Goal: Transaction & Acquisition: Purchase product/service

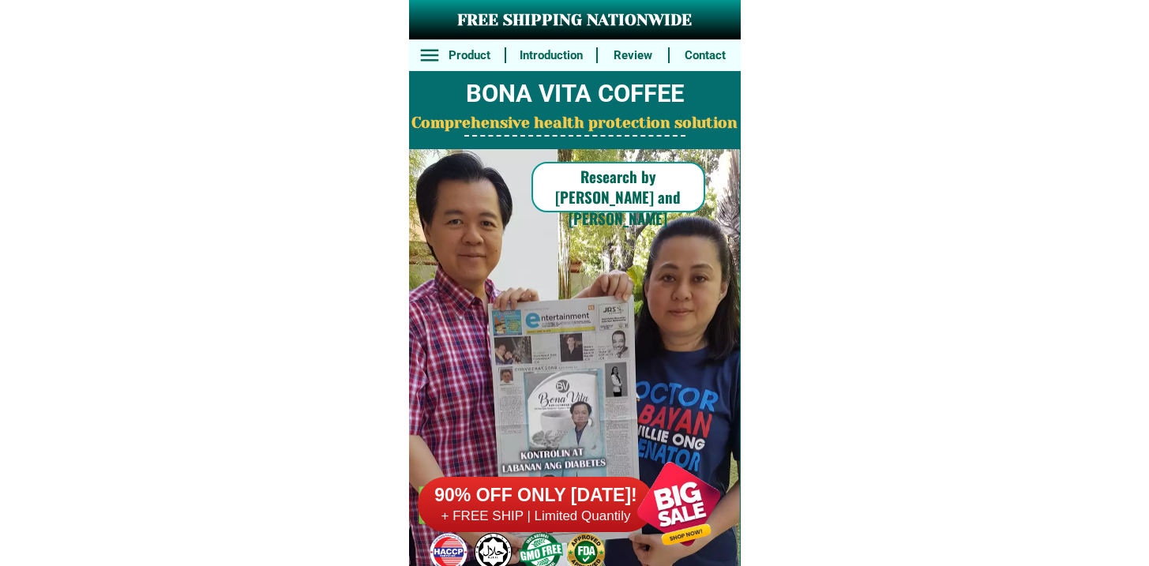
click at [482, 508] on h6 "+ FREE SHIP | Limited Quantily" at bounding box center [536, 516] width 237 height 17
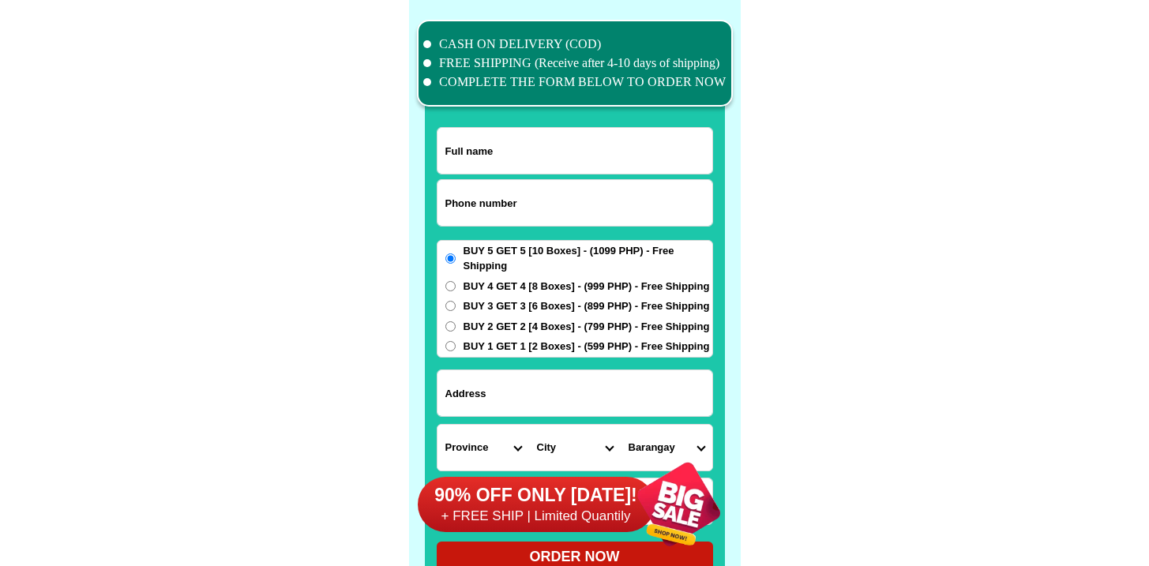
scroll to position [12277, 0]
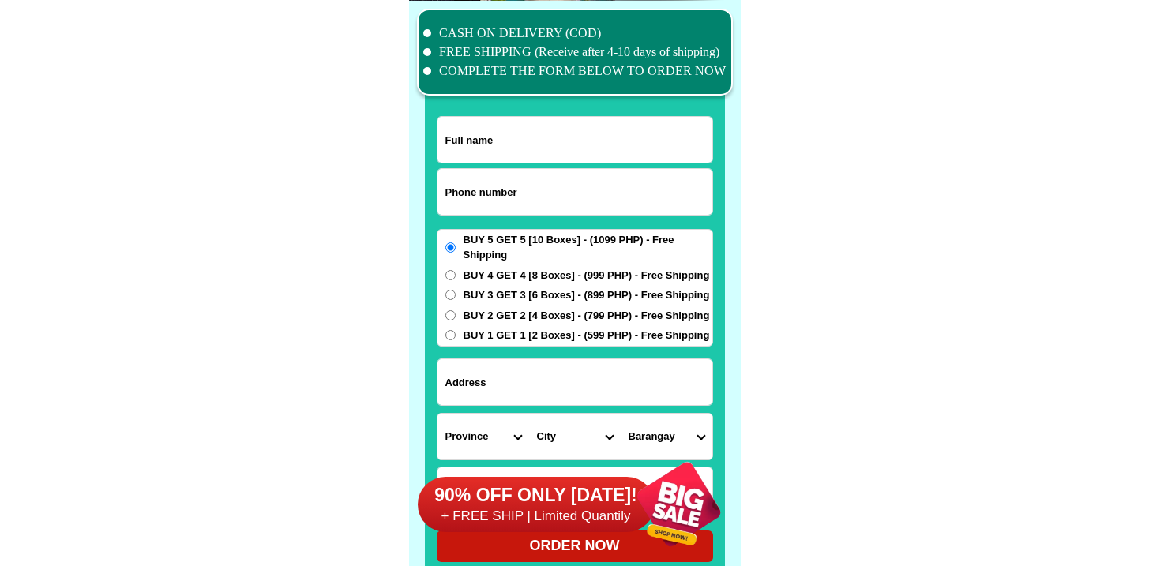
click at [462, 178] on input "Input phone_number" at bounding box center [575, 192] width 275 height 46
paste input "9696139855"
type input "09696139855"
click at [516, 159] on input "Input full_name" at bounding box center [575, 140] width 275 height 46
paste input "[US_STATE][PERSON_NAME]"
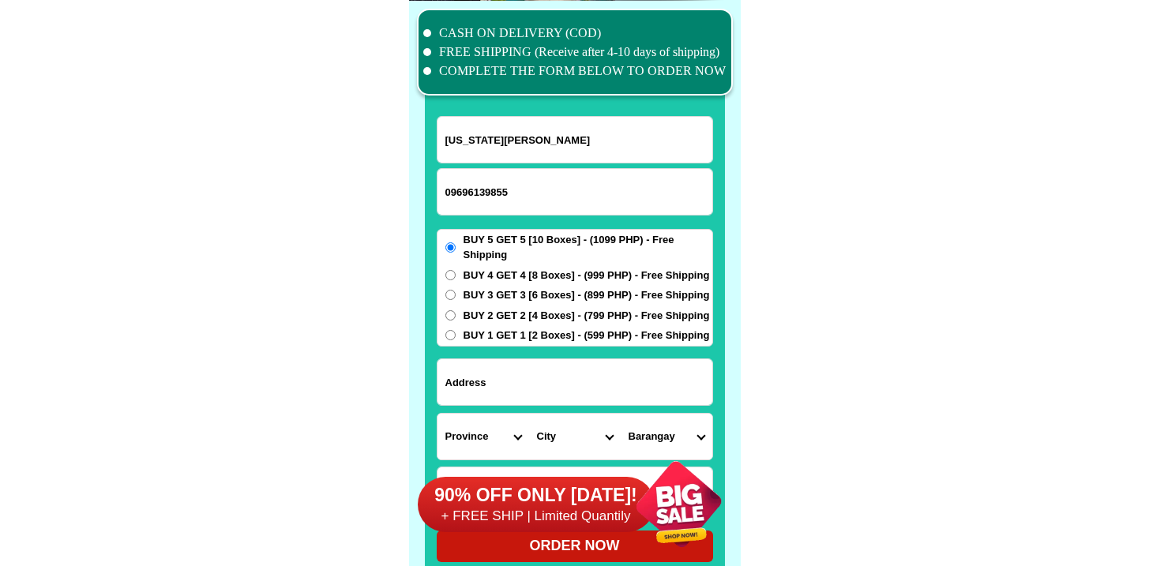
type input "[US_STATE][PERSON_NAME]"
click at [470, 305] on div "BUY 5 GET 5 [10 Boxes] - (1099 PHP) - Free Shipping BUY 4 GET 4 [8 Boxes] - (99…" at bounding box center [575, 288] width 276 height 118
click at [469, 314] on span "BUY 2 GET 2 [4 Boxes] - (799 PHP) - Free Shipping" at bounding box center [587, 316] width 246 height 16
click at [456, 314] on input "BUY 2 GET 2 [4 Boxes] - (799 PHP) - Free Shipping" at bounding box center [450, 315] width 10 height 10
radio input "true"
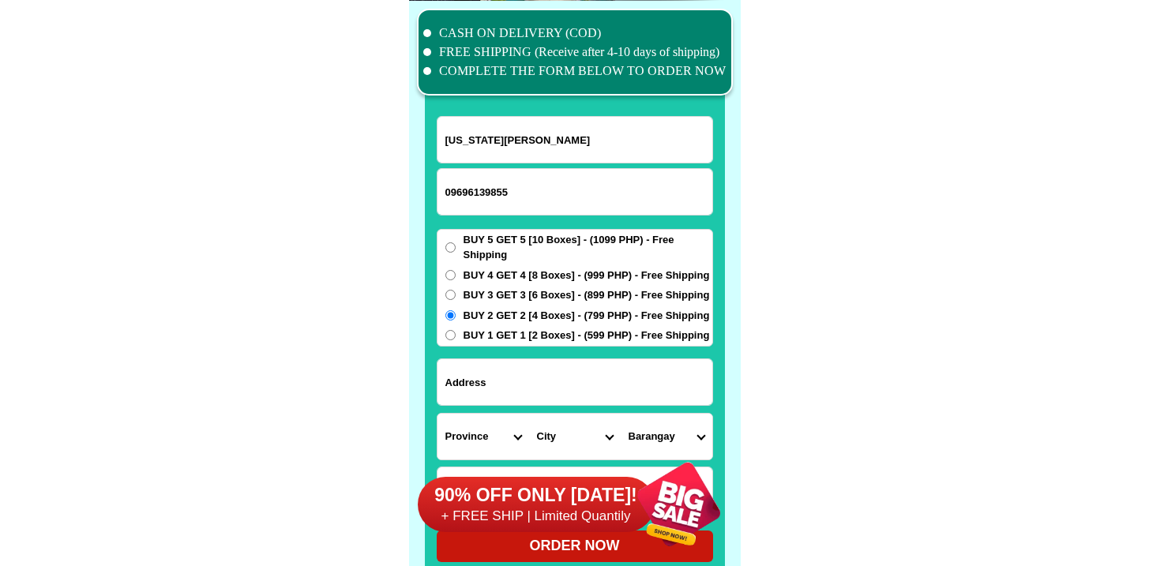
click at [482, 382] on input "Input address" at bounding box center [575, 382] width 275 height 46
paste input "[GEOGRAPHIC_DATA][PERSON_NAME]. Brgy. Inzo [PERSON_NAME][GEOGRAPHIC_DATA] [GEOG…"
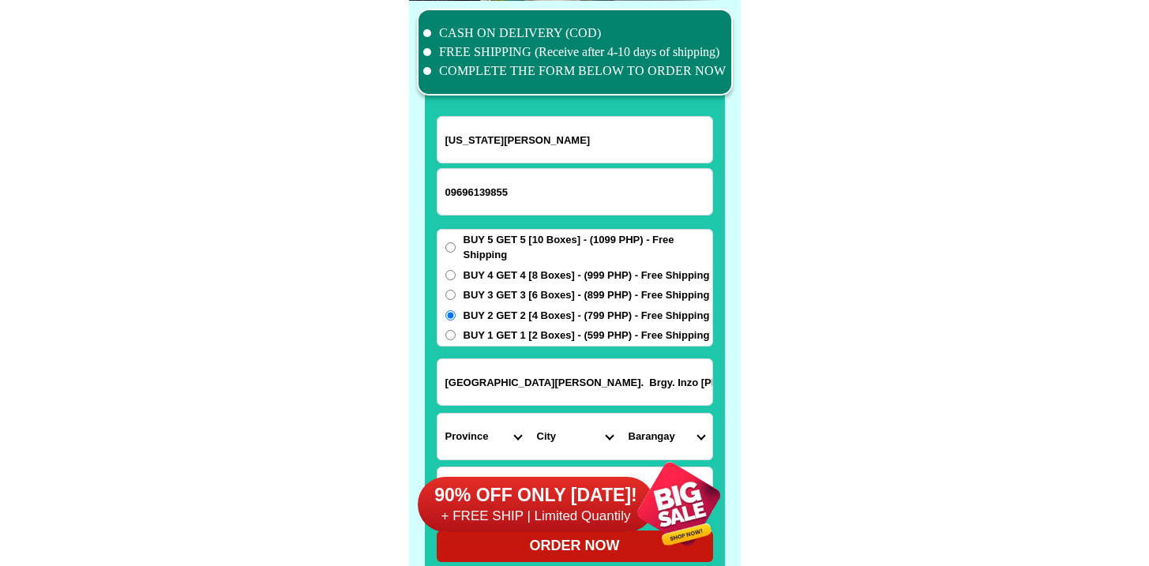
scroll to position [0, 20]
type input "[GEOGRAPHIC_DATA][PERSON_NAME]. Brgy. Inzo [PERSON_NAME][GEOGRAPHIC_DATA] [GEOG…"
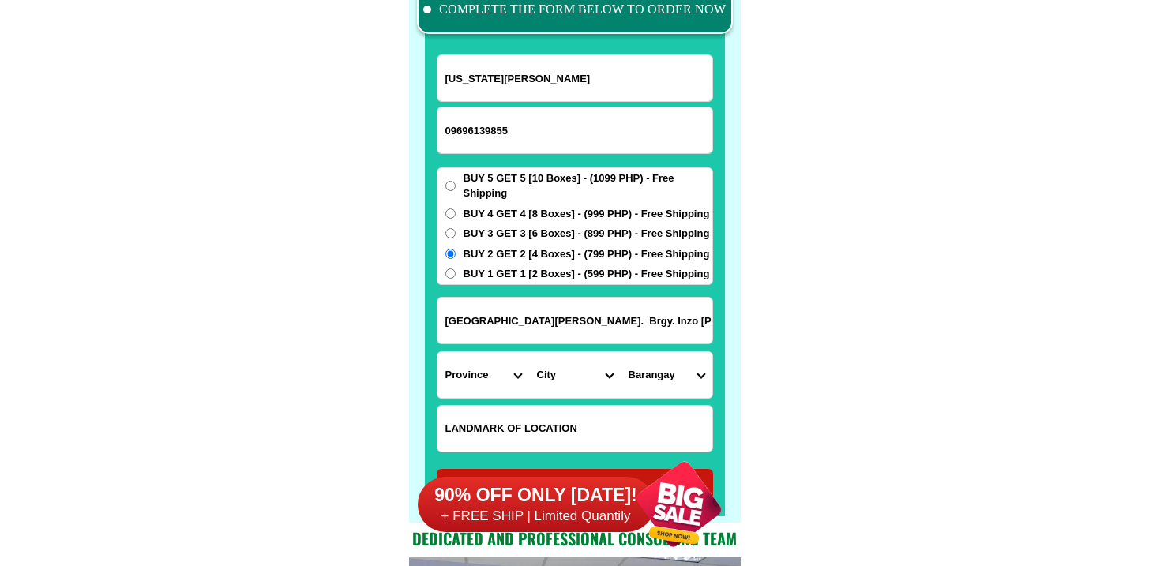
scroll to position [12365, 0]
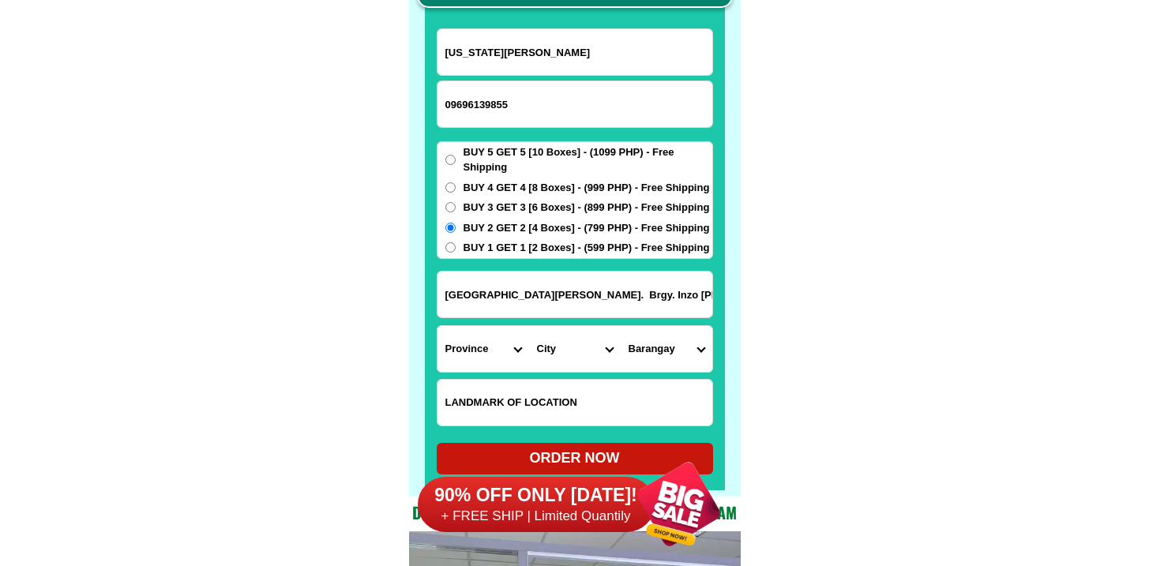
click at [500, 387] on input "Input LANDMARKOFLOCATION" at bounding box center [575, 403] width 275 height 46
paste input "Near [GEOGRAPHIC_DATA] Buy 2 get 2( 4 boxes) (799 PHP) Free Shipping"
type input "Near [GEOGRAPHIC_DATA] Buy 2 get 2( 4 boxes) (799 PHP) Free Shipping"
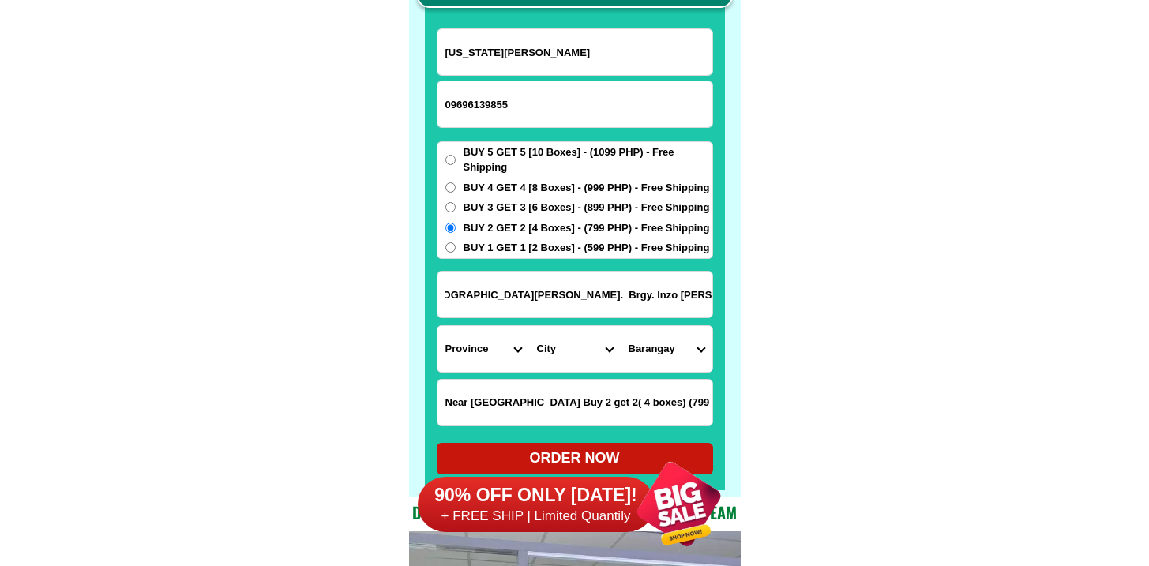
drag, startPoint x: 503, startPoint y: 299, endPoint x: 952, endPoint y: 300, distance: 449.4
click at [532, 345] on select "City" at bounding box center [575, 349] width 92 height 46
click at [484, 346] on select "Province [GEOGRAPHIC_DATA] [GEOGRAPHIC_DATA] [GEOGRAPHIC_DATA] [GEOGRAPHIC_DATA…" at bounding box center [484, 349] width 92 height 46
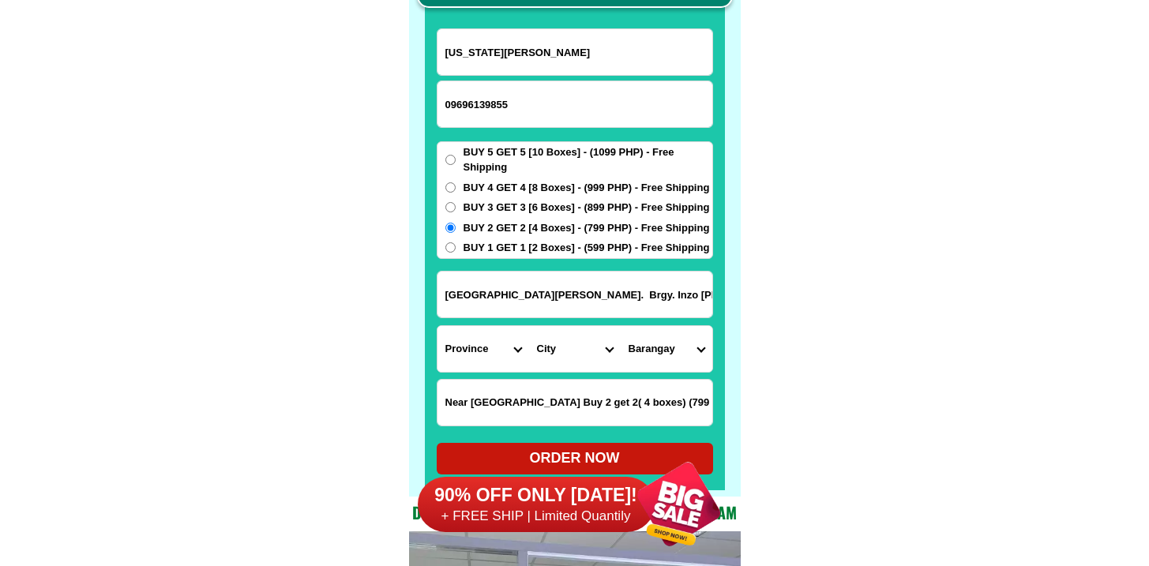
select select "63_196"
click at [438, 326] on select "Province [GEOGRAPHIC_DATA] [GEOGRAPHIC_DATA] [GEOGRAPHIC_DATA] [GEOGRAPHIC_DATA…" at bounding box center [484, 349] width 92 height 46
click at [562, 349] on select "City Capiz-[PERSON_NAME]-[GEOGRAPHIC_DATA] Capiz-president-roxas [PERSON_NAME] …" at bounding box center [575, 349] width 92 height 46
select select "63_1965049"
click at [529, 326] on select "City Capiz-[PERSON_NAME]-[GEOGRAPHIC_DATA] Capiz-president-roxas [PERSON_NAME] …" at bounding box center [575, 349] width 92 height 46
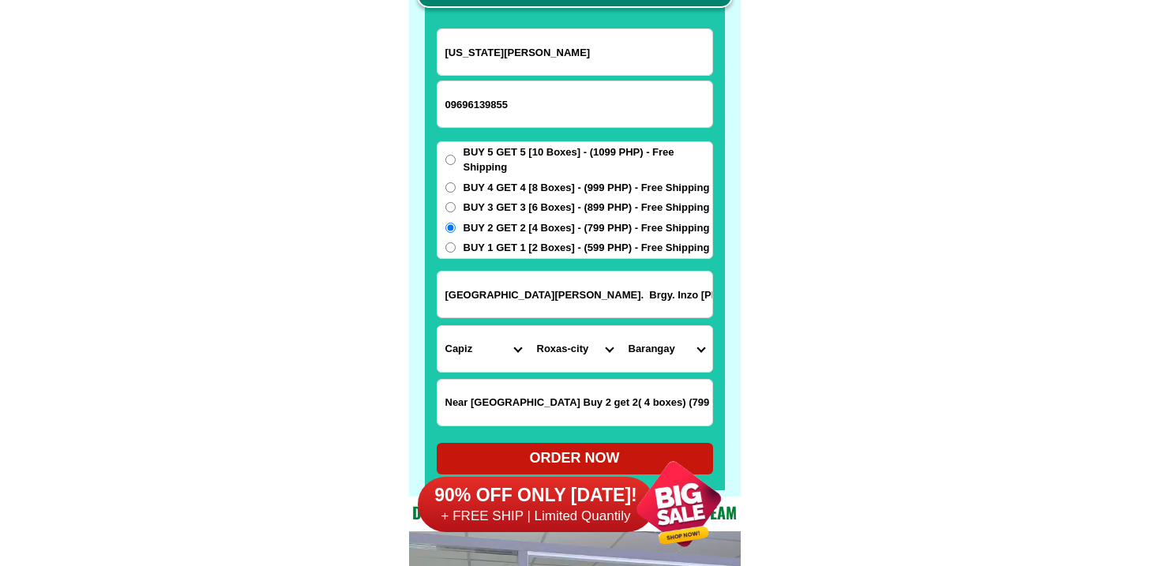
click at [674, 349] on select "Barangay [GEOGRAPHIC_DATA] [GEOGRAPHIC_DATA] [GEOGRAPHIC_DATA] [GEOGRAPHIC_DATA…" at bounding box center [667, 349] width 92 height 46
select select "63_19650495444"
click at [621, 326] on select "Barangay [GEOGRAPHIC_DATA] [GEOGRAPHIC_DATA] [GEOGRAPHIC_DATA] [GEOGRAPHIC_DATA…" at bounding box center [667, 349] width 92 height 46
click at [671, 355] on select "Barangay [GEOGRAPHIC_DATA] [GEOGRAPHIC_DATA] [GEOGRAPHIC_DATA] [GEOGRAPHIC_DATA…" at bounding box center [667, 349] width 92 height 46
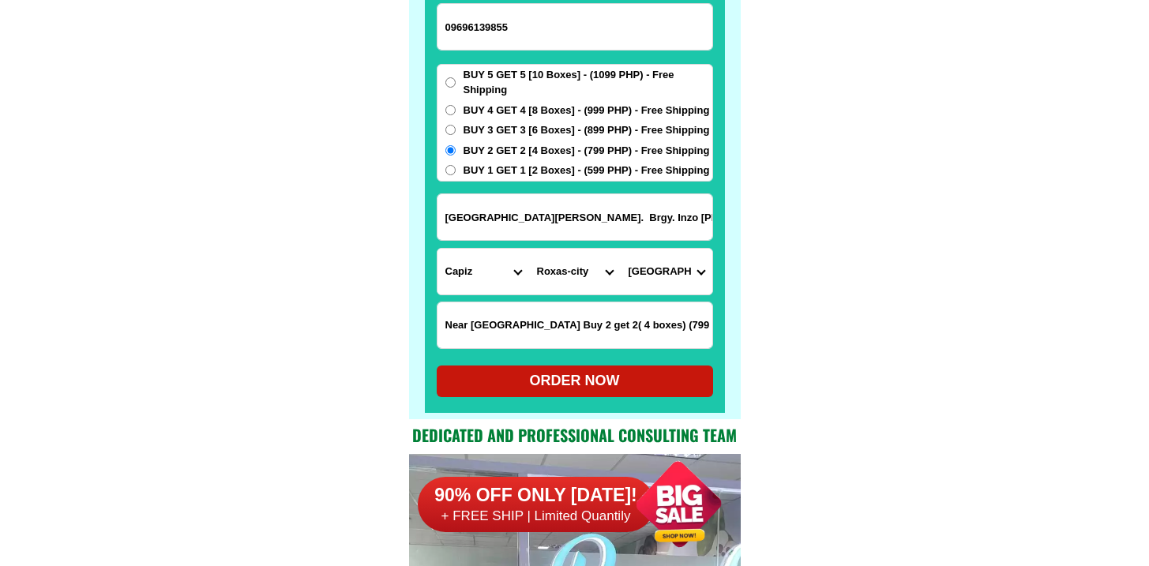
scroll to position [12446, 0]
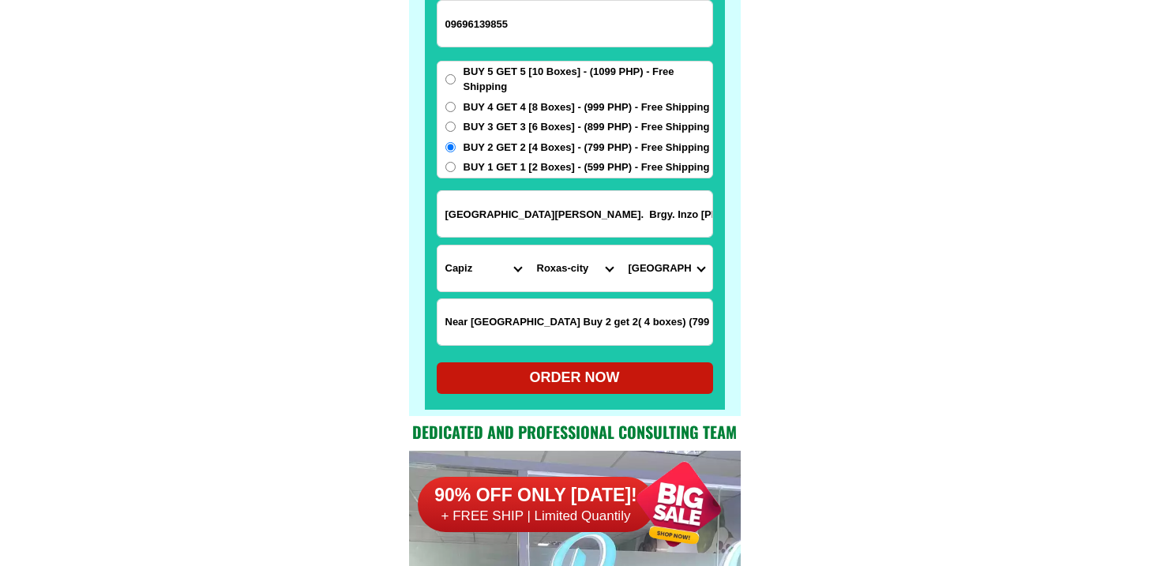
click at [543, 373] on div "ORDER NOW" at bounding box center [575, 377] width 276 height 21
radio input "true"
